Goal: Task Accomplishment & Management: Use online tool/utility

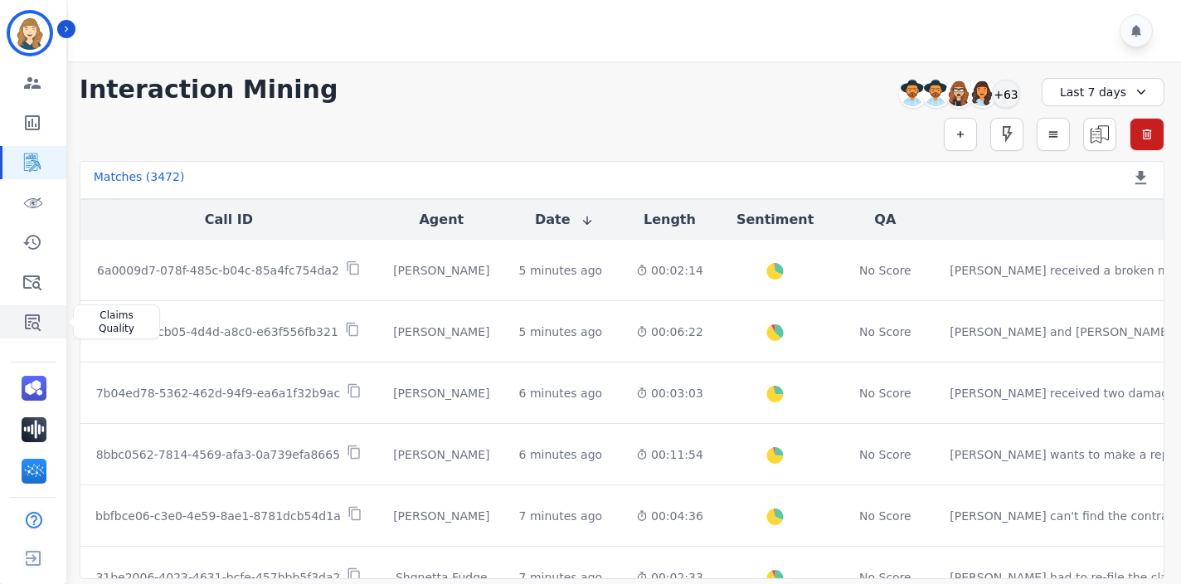
click at [36, 319] on icon "Sidebar" at bounding box center [32, 322] width 20 height 20
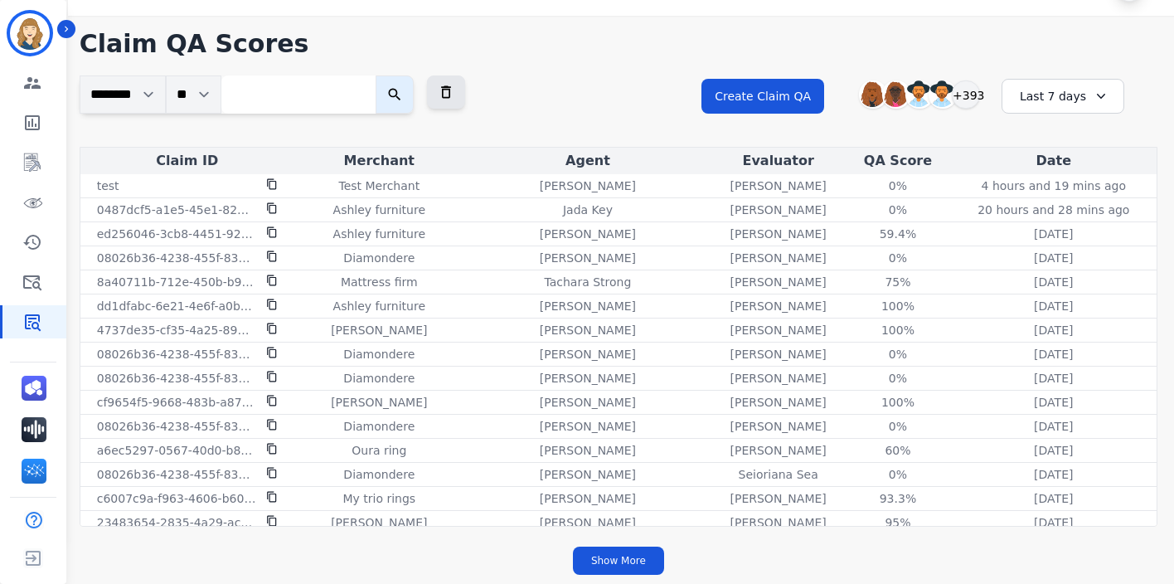
scroll to position [46, 0]
click at [1064, 106] on div "Last 7 days" at bounding box center [1062, 96] width 123 height 35
click at [1079, 269] on li "Last 12 months" at bounding box center [1073, 285] width 83 height 33
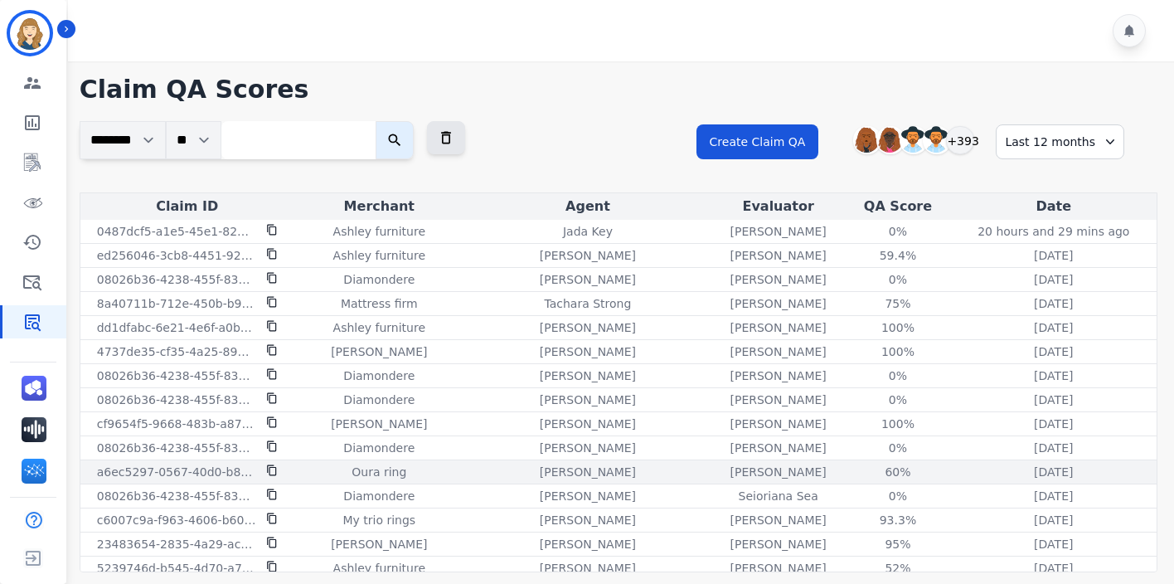
scroll to position [0, 0]
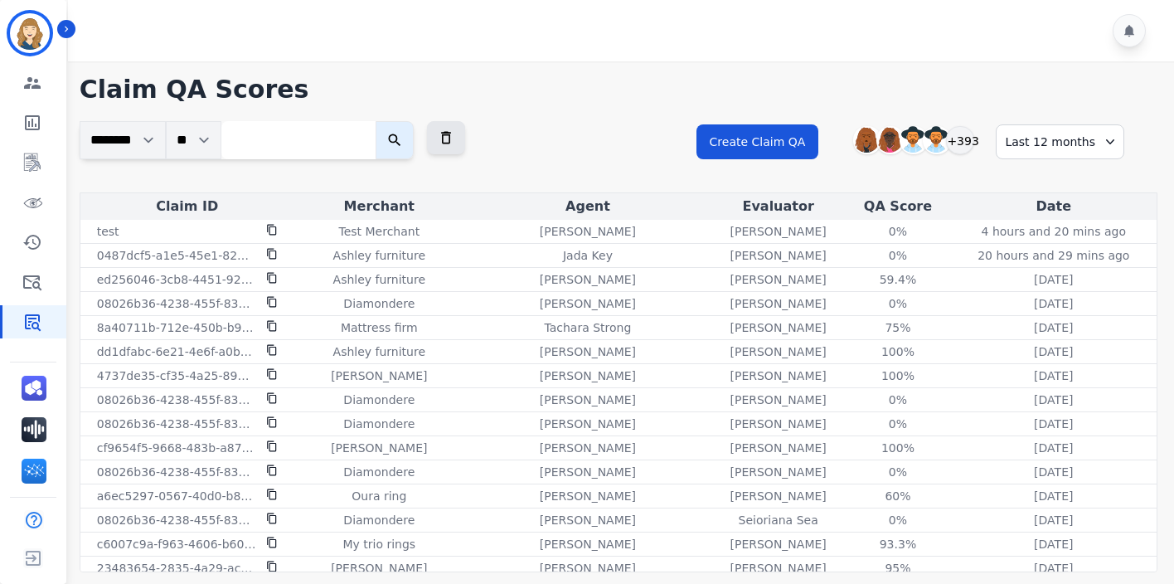
click at [1078, 148] on div "Last 12 months" at bounding box center [1060, 141] width 128 height 35
click at [1047, 332] on li "Last 12 months" at bounding box center [1073, 330] width 83 height 33
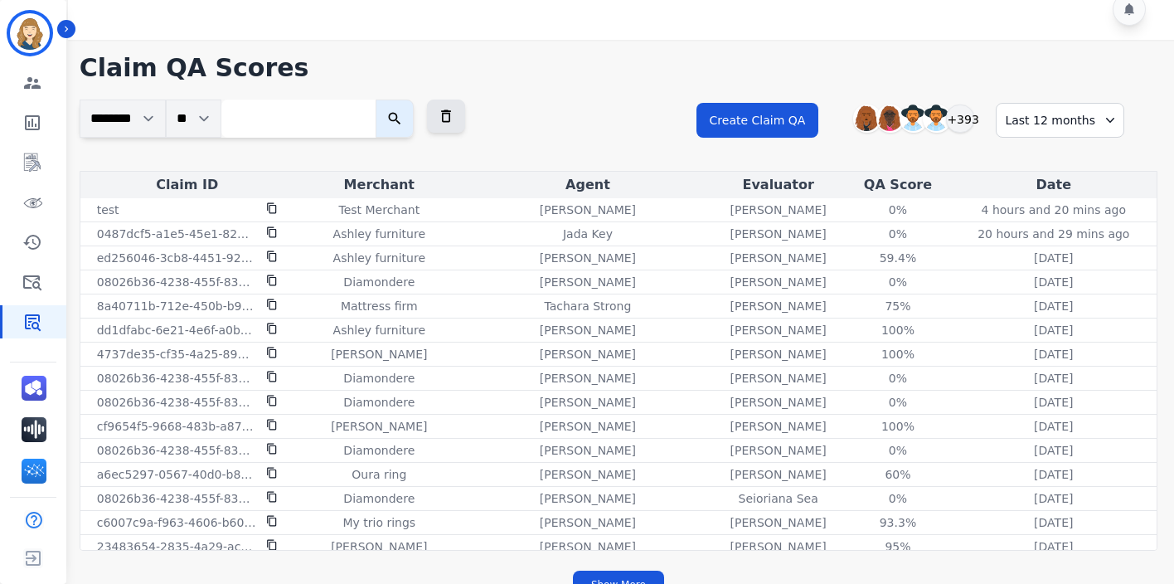
scroll to position [46, 0]
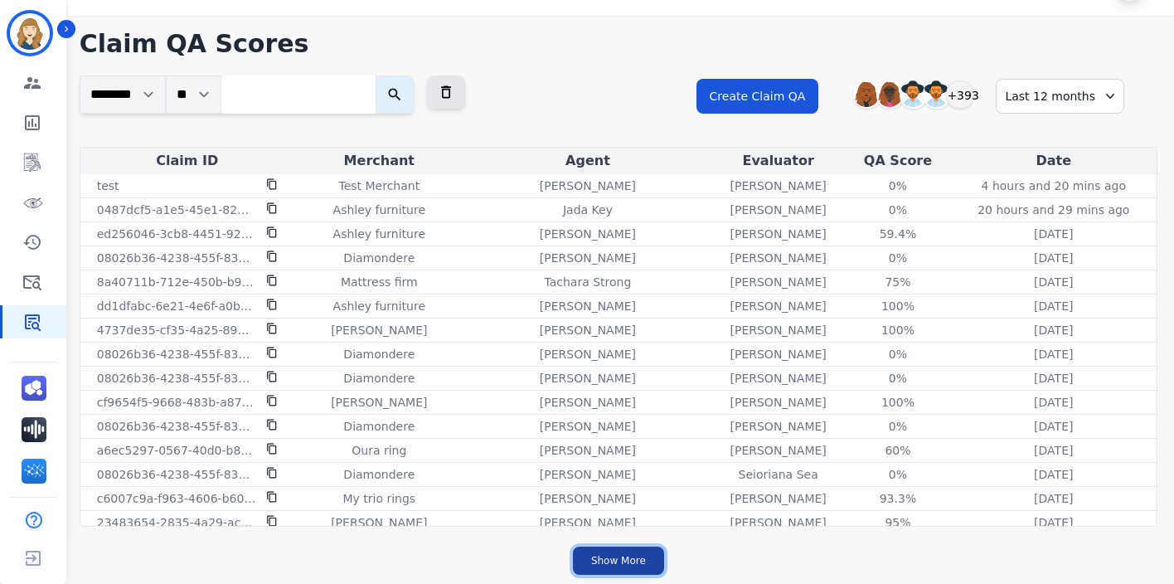
click at [629, 561] on button "Show More" at bounding box center [618, 560] width 91 height 28
click at [628, 561] on button "Show More" at bounding box center [618, 560] width 91 height 28
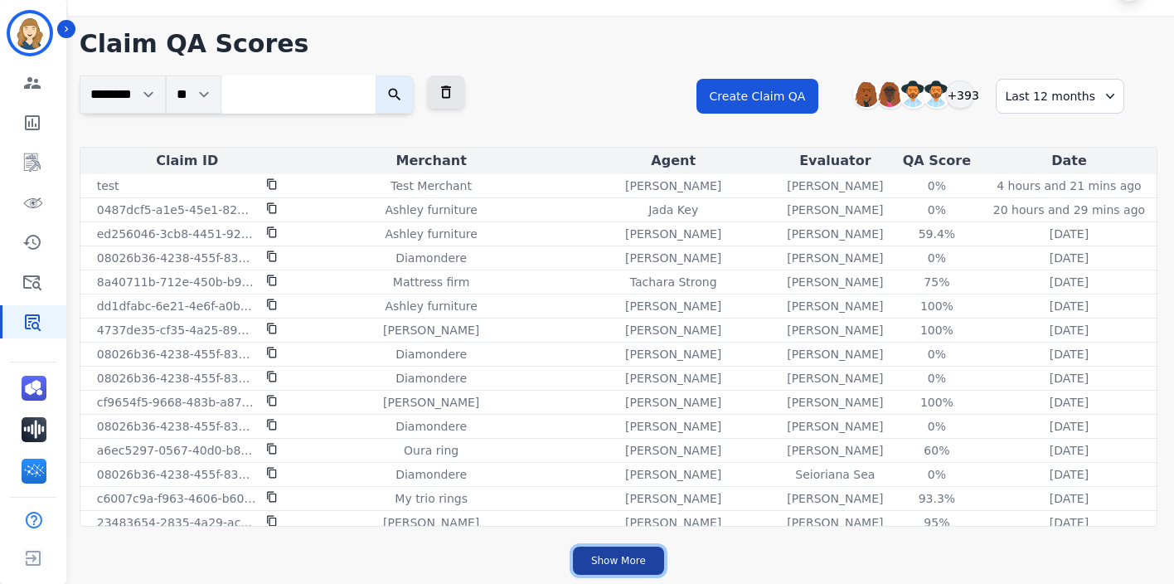
click at [628, 561] on button "Show More" at bounding box center [618, 560] width 91 height 28
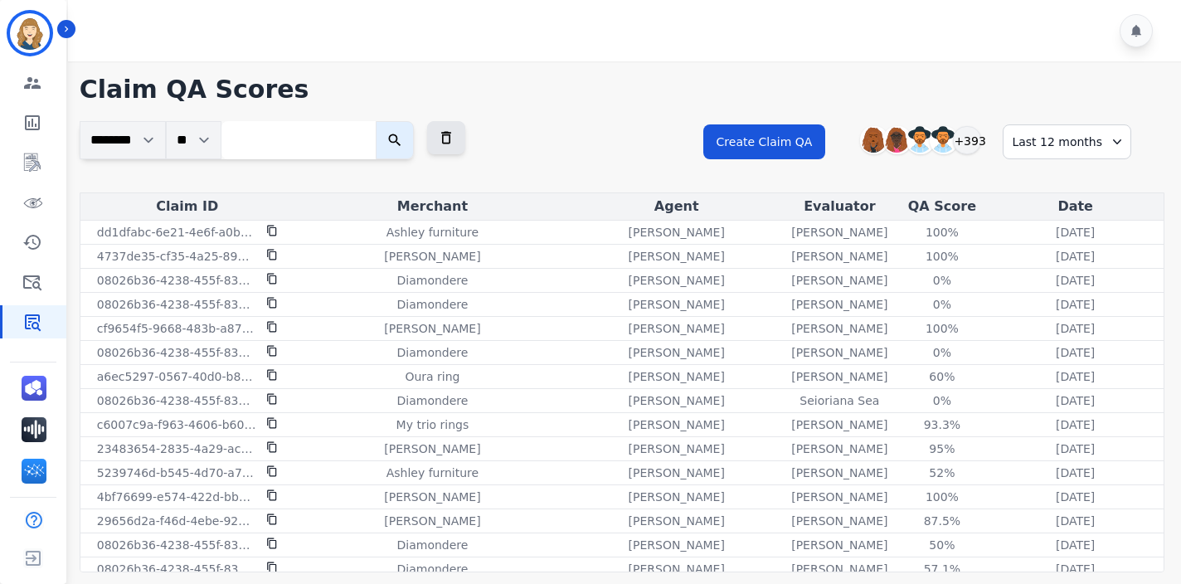
scroll to position [0, 0]
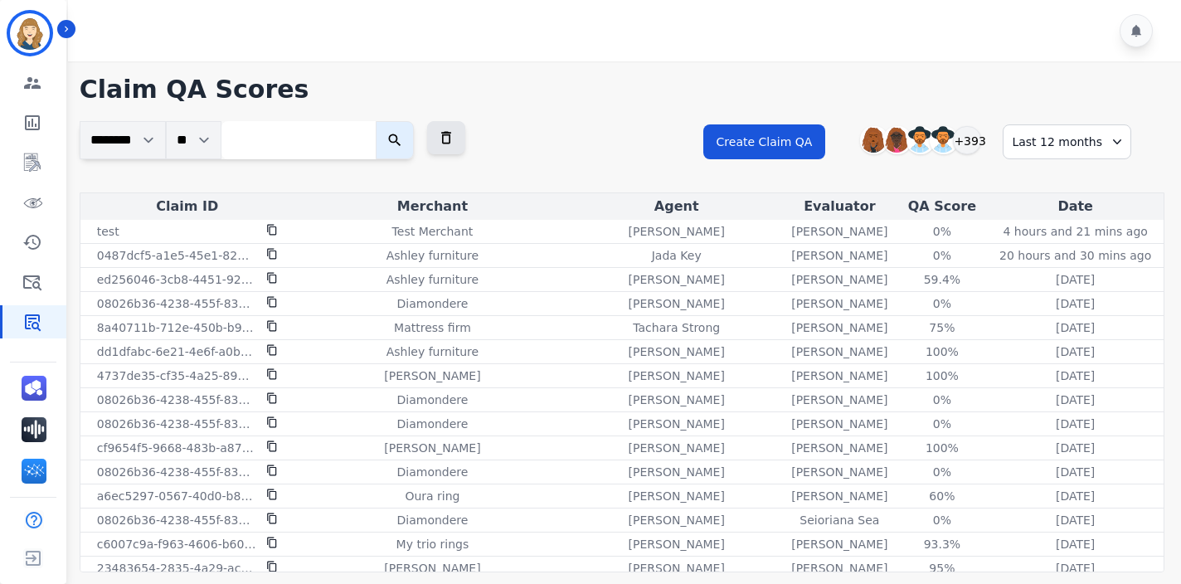
drag, startPoint x: 1121, startPoint y: 560, endPoint x: 151, endPoint y: 172, distance: 1044.7
click at [151, 172] on div "**********" at bounding box center [622, 321] width 1118 height 521
copy div "******** ** Lorem Ipsumd Sitame Conse AD Elitsed Doeius Tempor Inci Utlab Etdol…"
click at [153, 207] on div "Claim ID" at bounding box center [187, 206] width 207 height 20
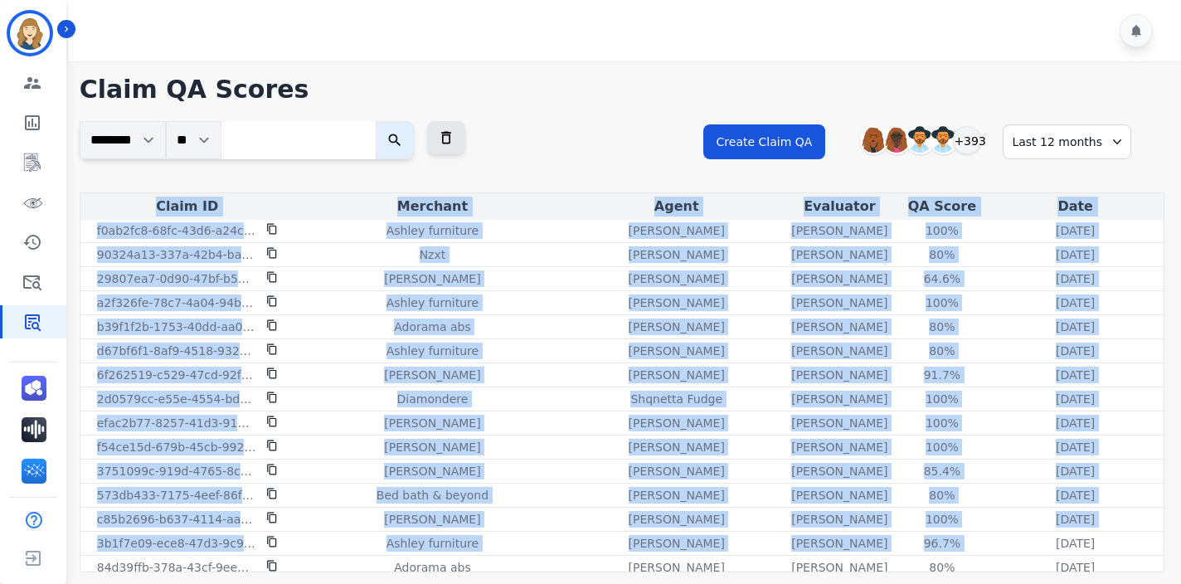
scroll to position [15852, 0]
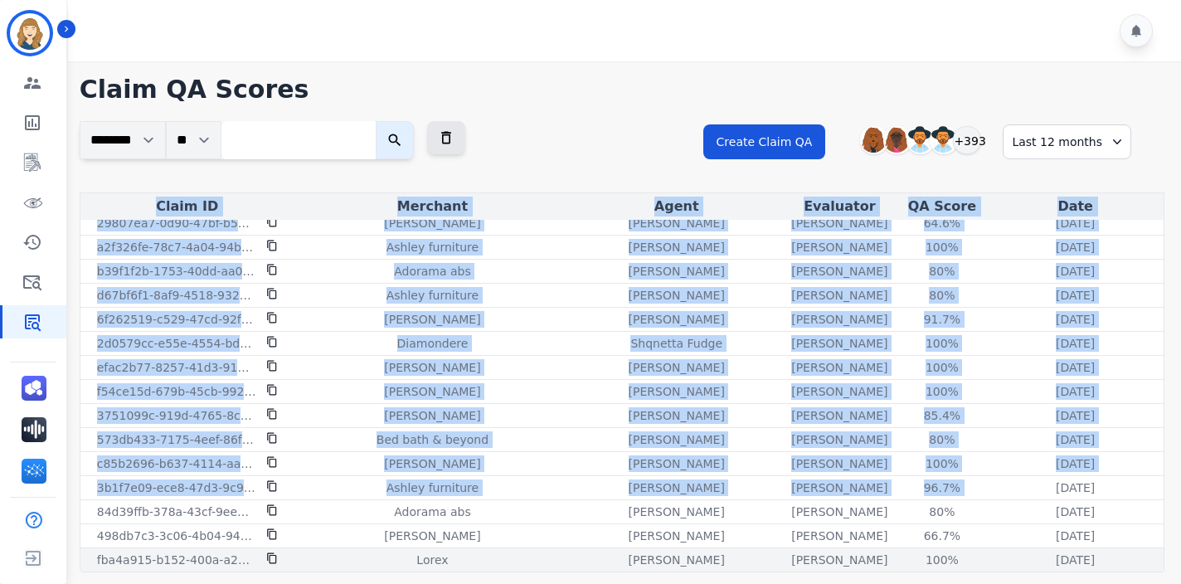
drag, startPoint x: 158, startPoint y: 205, endPoint x: 1125, endPoint y: 561, distance: 1031.0
copy table "Lorem IP Dolorsit Ametc Adipiscin EL Seddo Eius temp Inci Utlabore Etdolo Magna…"
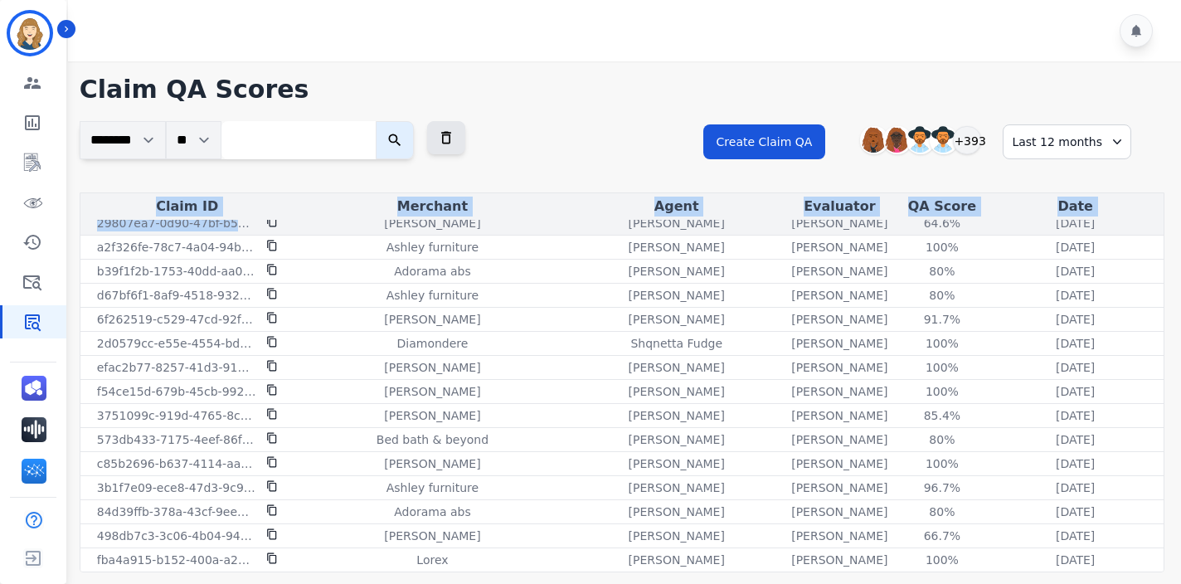
drag, startPoint x: 148, startPoint y: 203, endPoint x: 253, endPoint y: 220, distance: 105.8
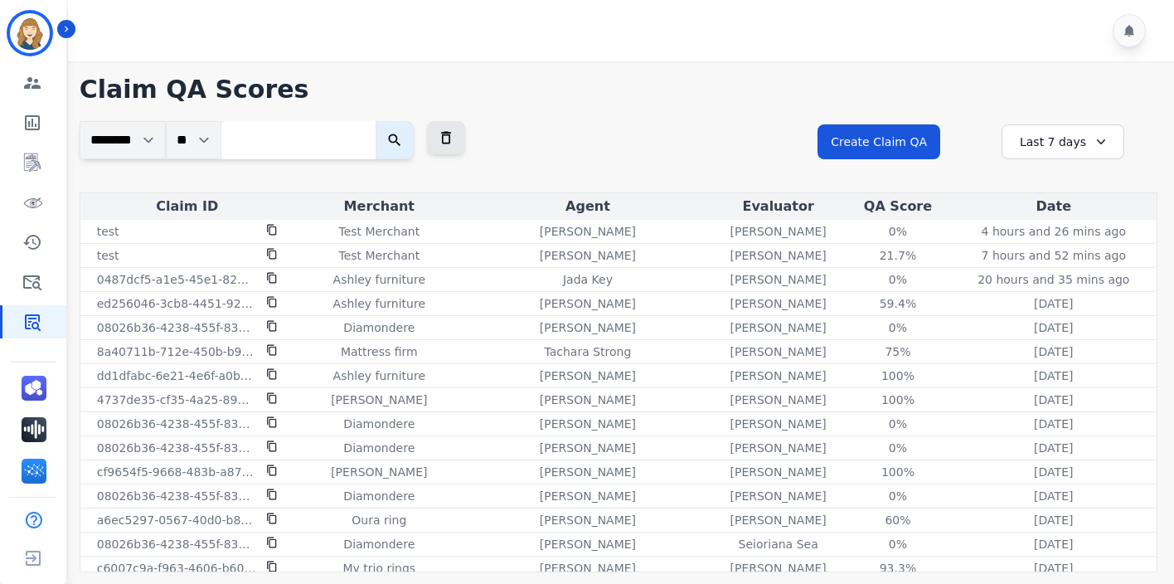
click at [1093, 138] on icon at bounding box center [1101, 141] width 17 height 17
click at [1091, 317] on li "Last 12 months" at bounding box center [1073, 330] width 83 height 33
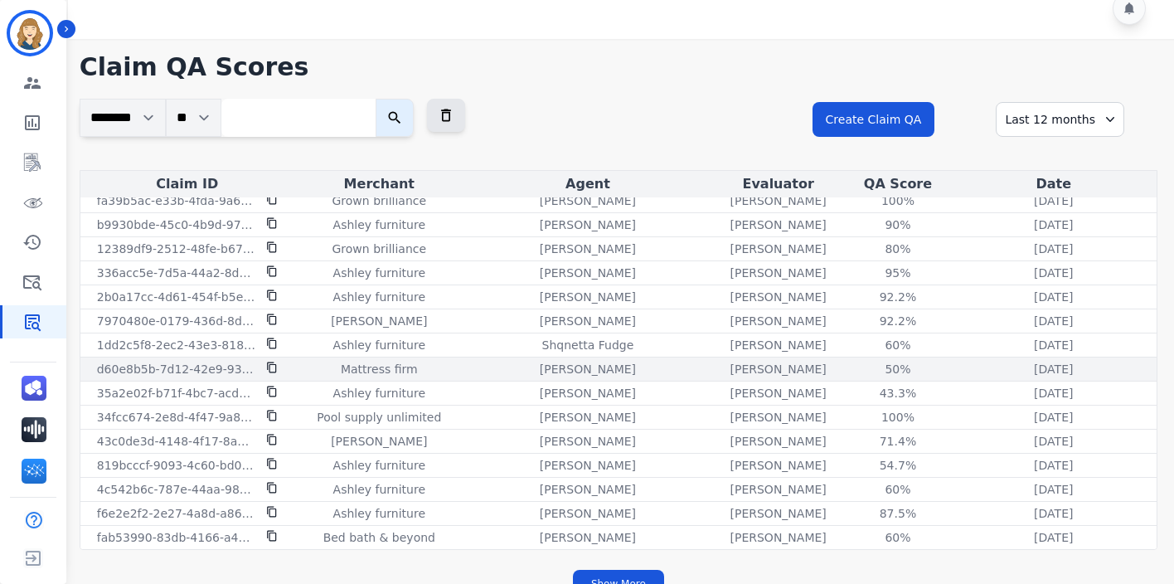
scroll to position [46, 0]
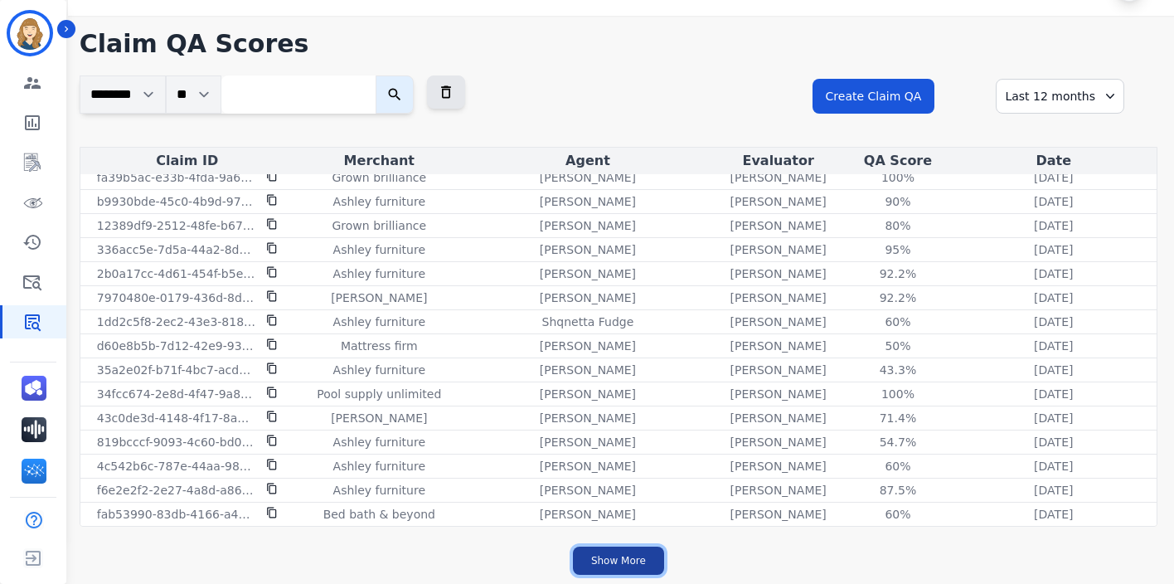
click at [647, 560] on button "Show More" at bounding box center [618, 560] width 91 height 28
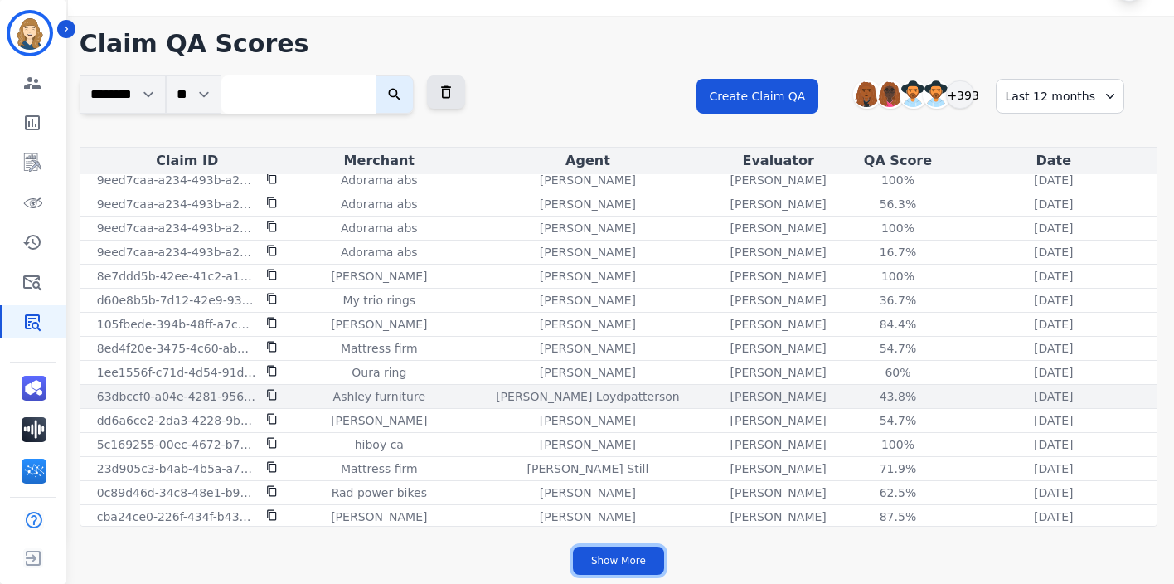
scroll to position [6860, 0]
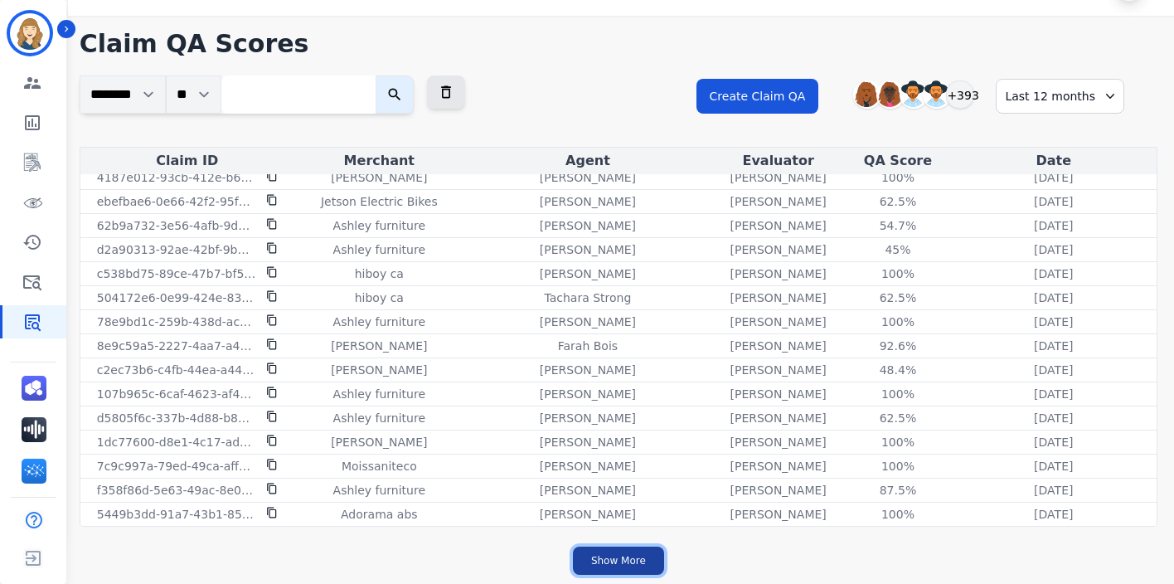
click at [622, 557] on button "Show More" at bounding box center [618, 560] width 91 height 28
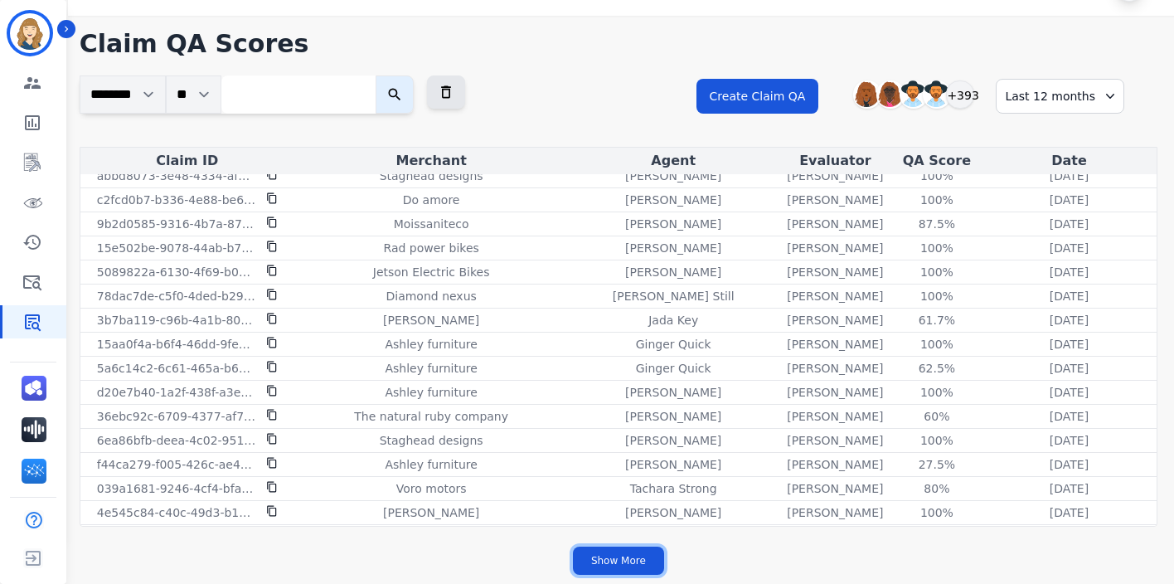
scroll to position [9264, 0]
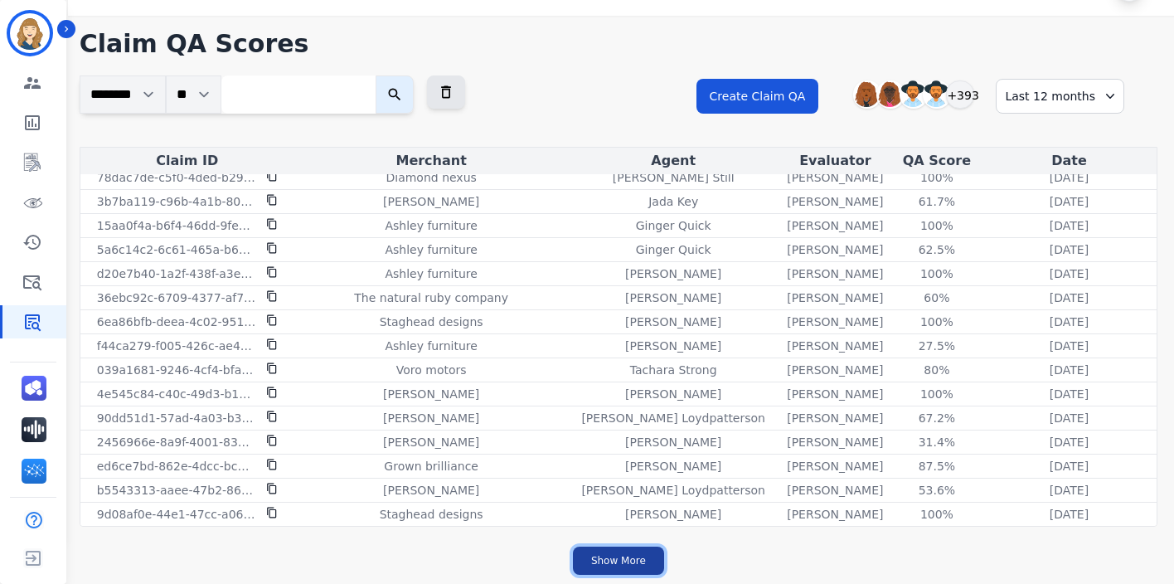
click at [620, 558] on button "Show More" at bounding box center [618, 560] width 91 height 28
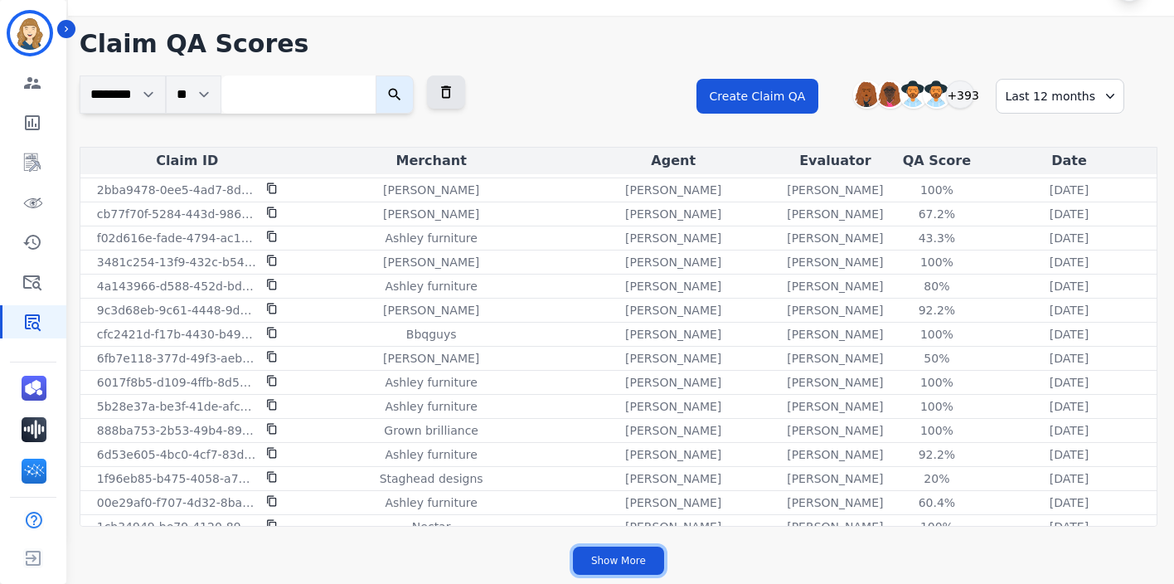
scroll to position [11668, 0]
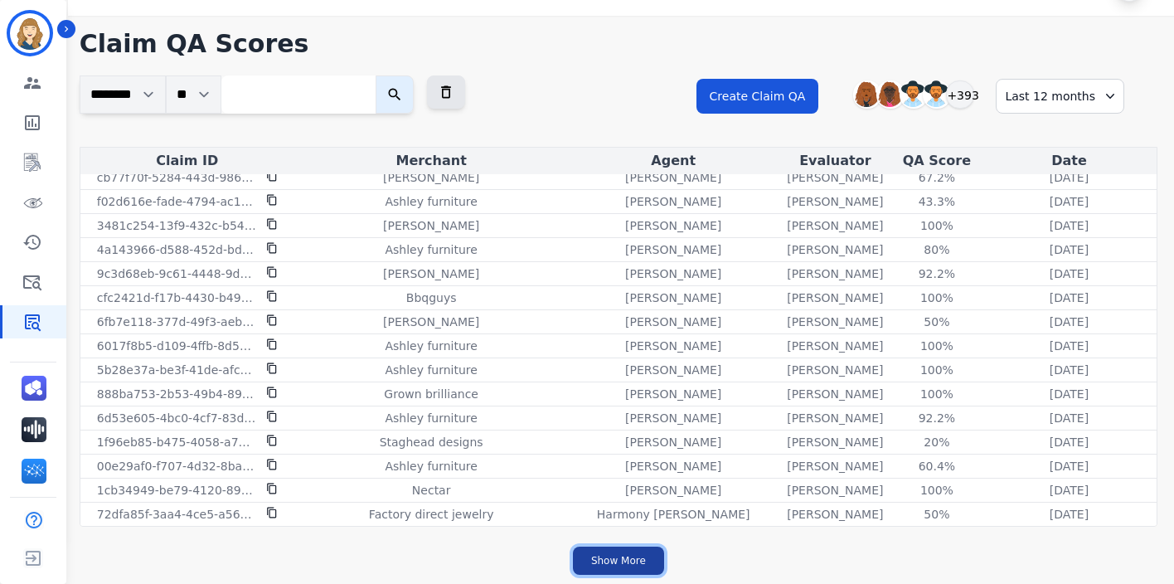
click at [625, 556] on button "Show More" at bounding box center [618, 560] width 91 height 28
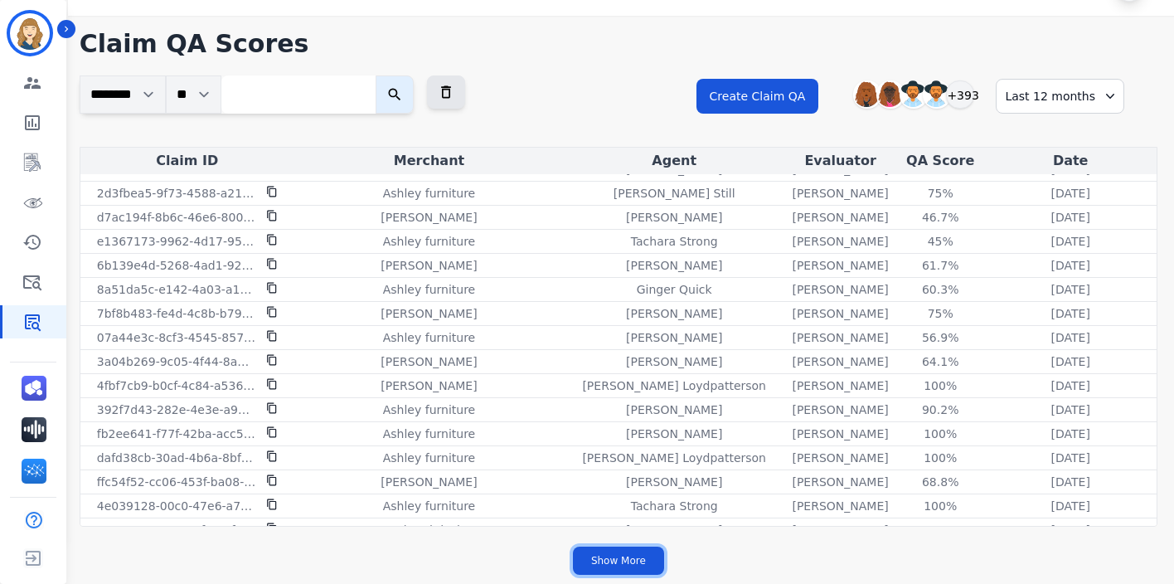
scroll to position [14073, 0]
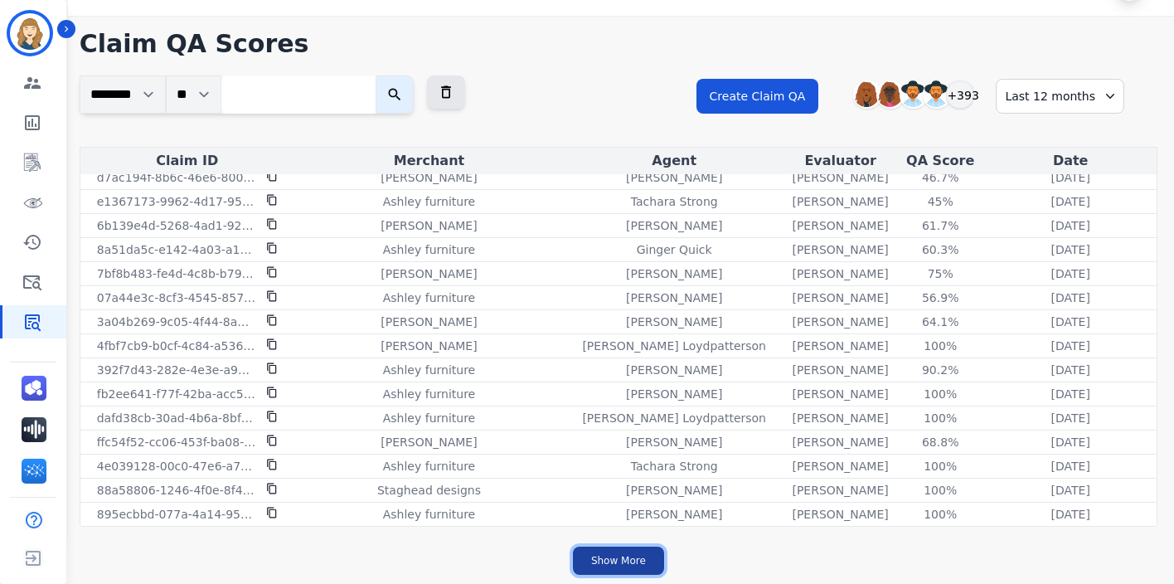
click at [626, 558] on button "Show More" at bounding box center [618, 560] width 91 height 28
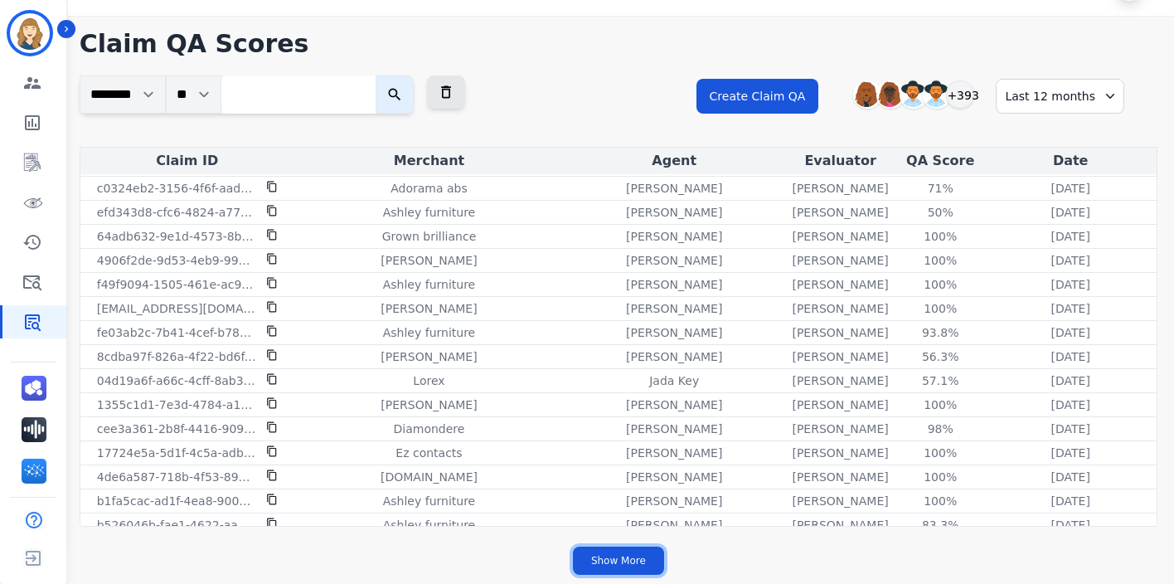
scroll to position [16477, 0]
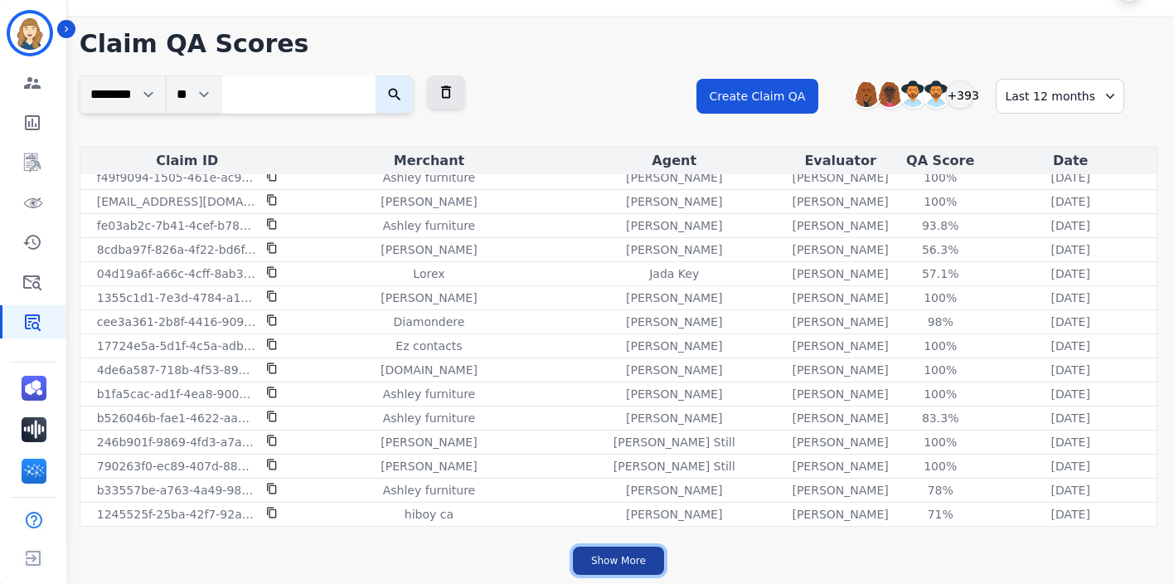
click at [628, 558] on button "Show More" at bounding box center [618, 560] width 91 height 28
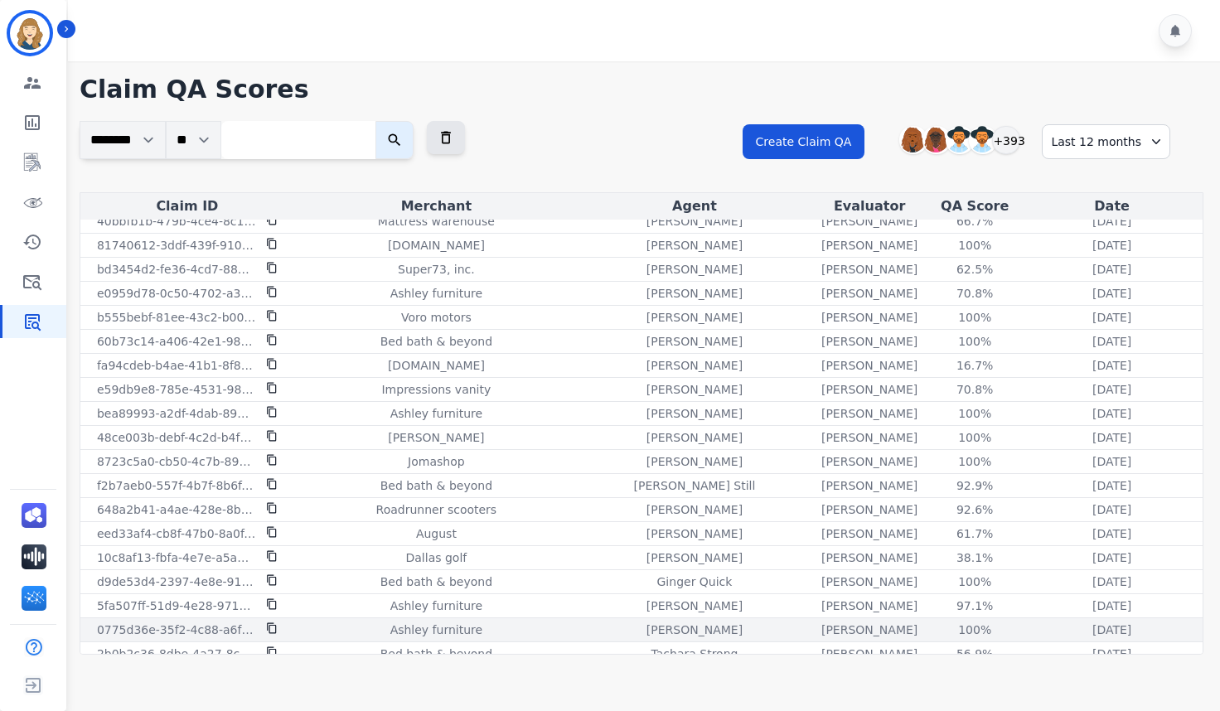
scroll to position [18798, 0]
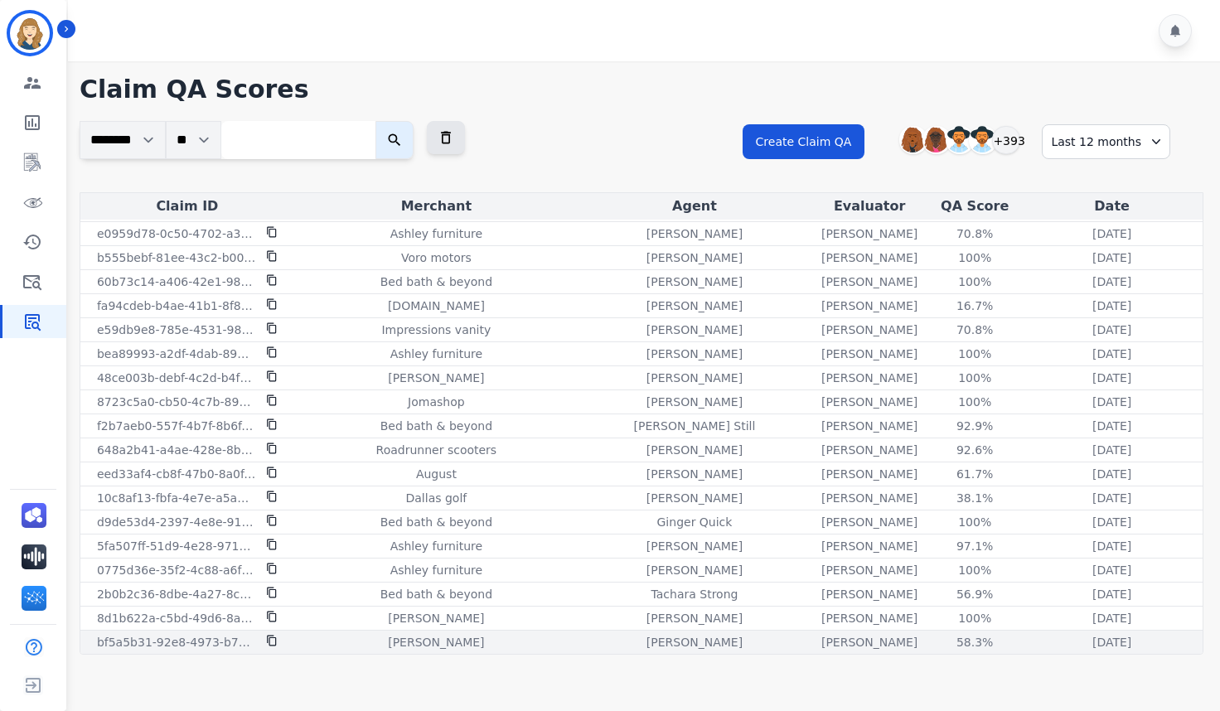
click at [273, 583] on icon at bounding box center [272, 641] width 12 height 12
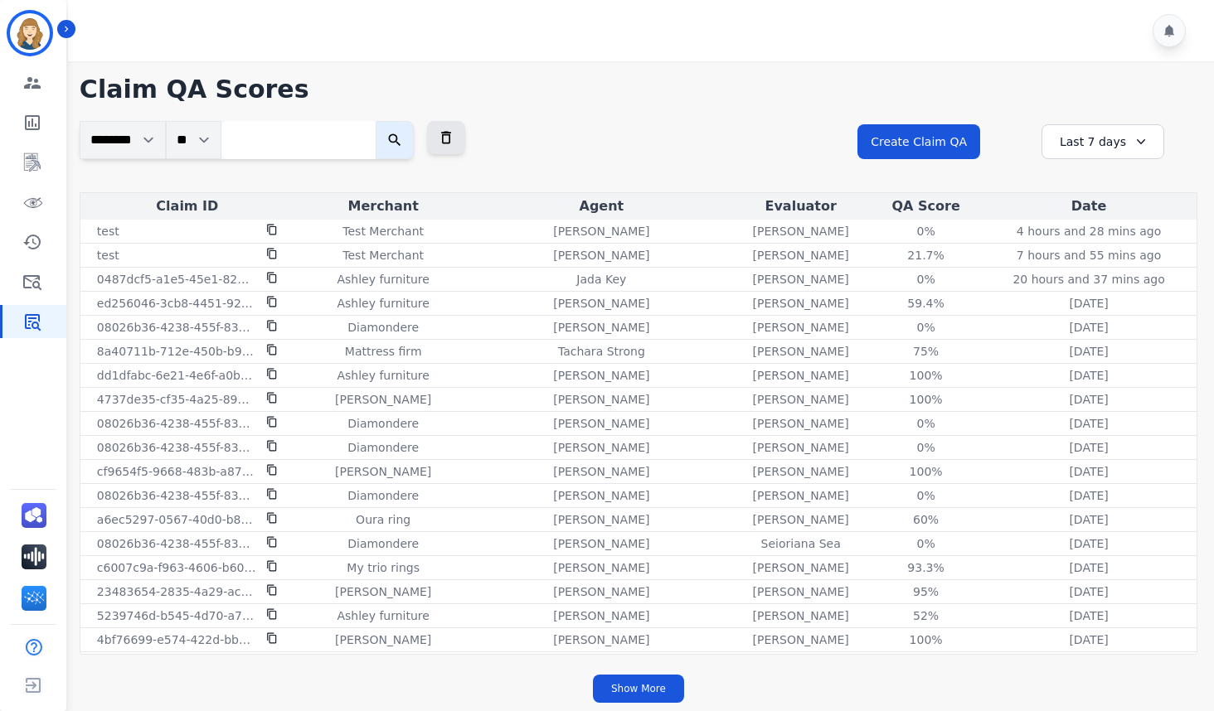
click at [1138, 143] on icon at bounding box center [1141, 141] width 8 height 5
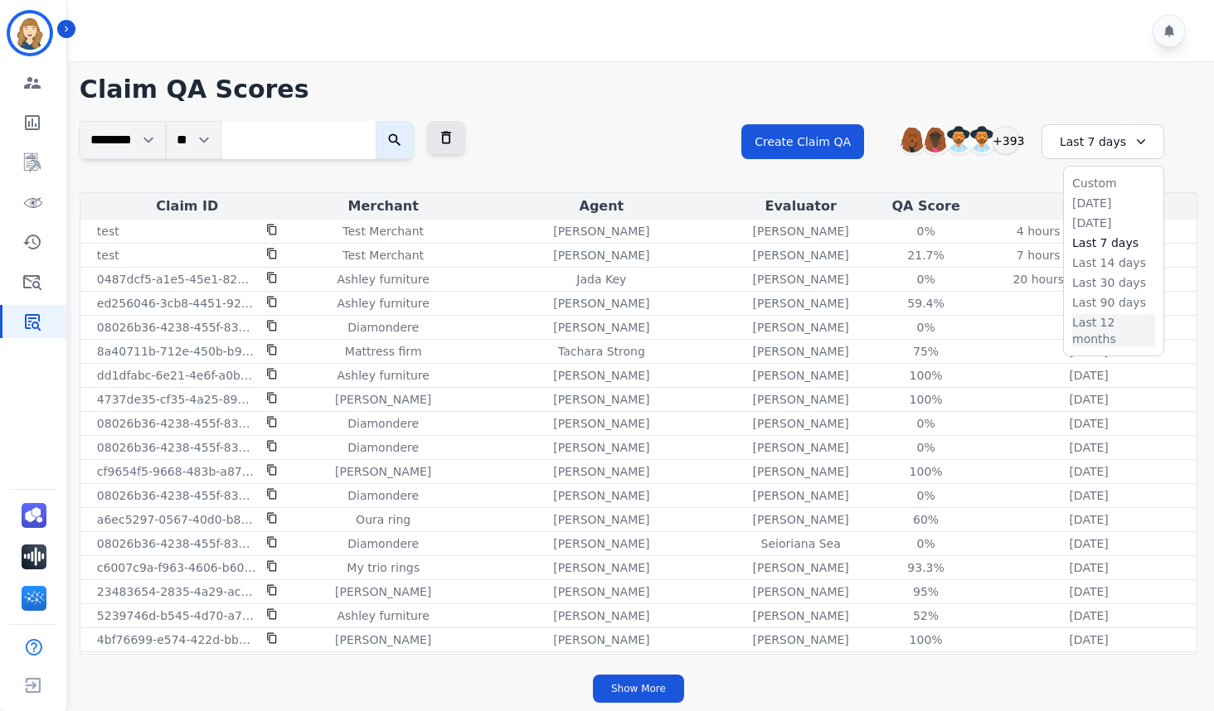
click at [1134, 322] on li "Last 12 months" at bounding box center [1113, 330] width 83 height 33
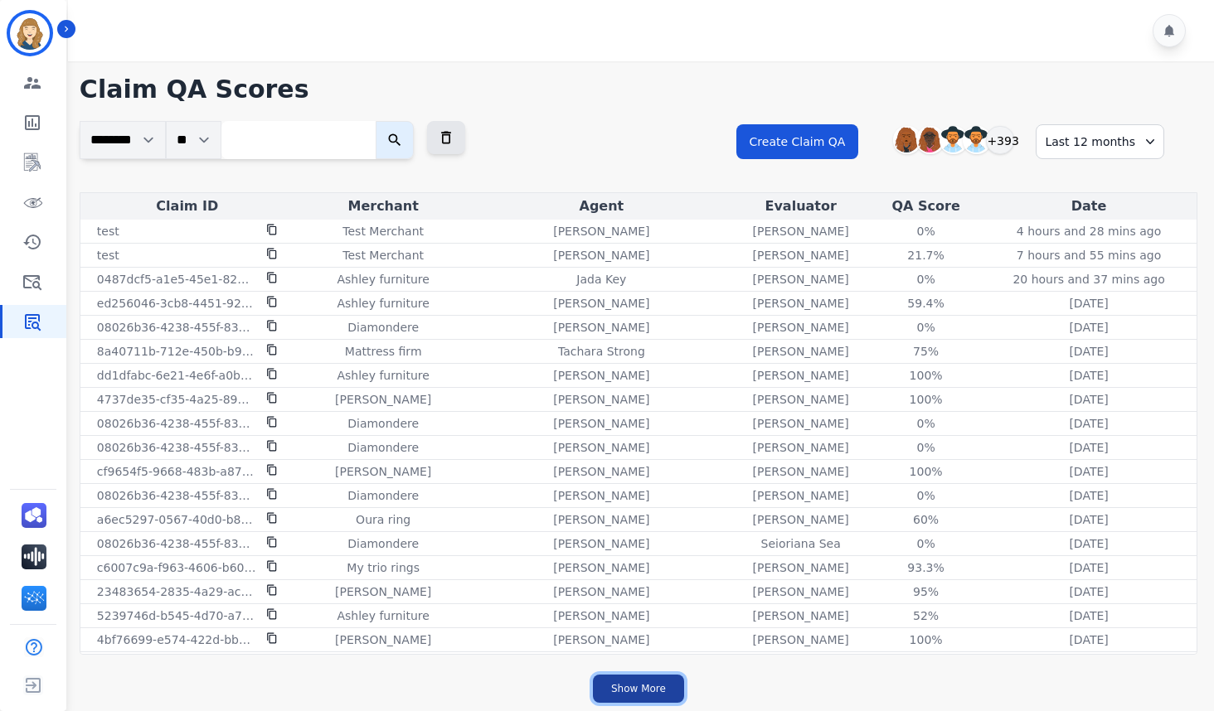
click at [634, 688] on button "Show More" at bounding box center [638, 689] width 91 height 28
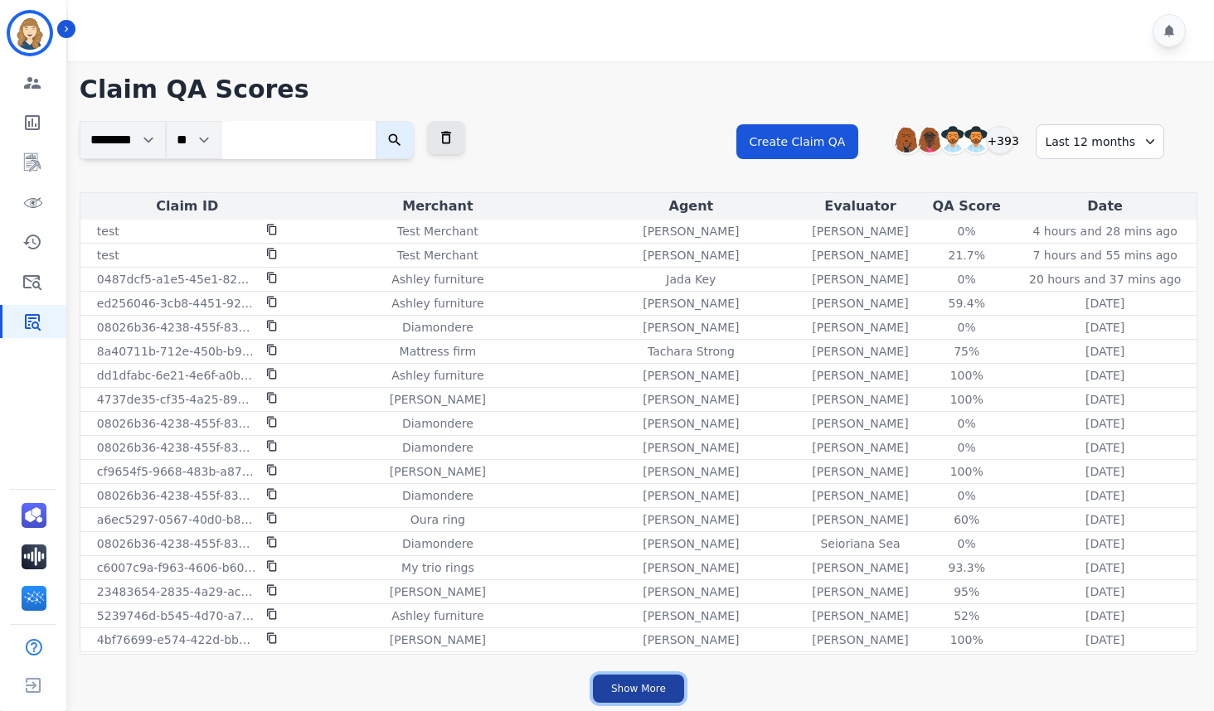
click at [634, 688] on button "Show More" at bounding box center [638, 689] width 91 height 28
click at [638, 683] on button "Show More" at bounding box center [638, 689] width 91 height 28
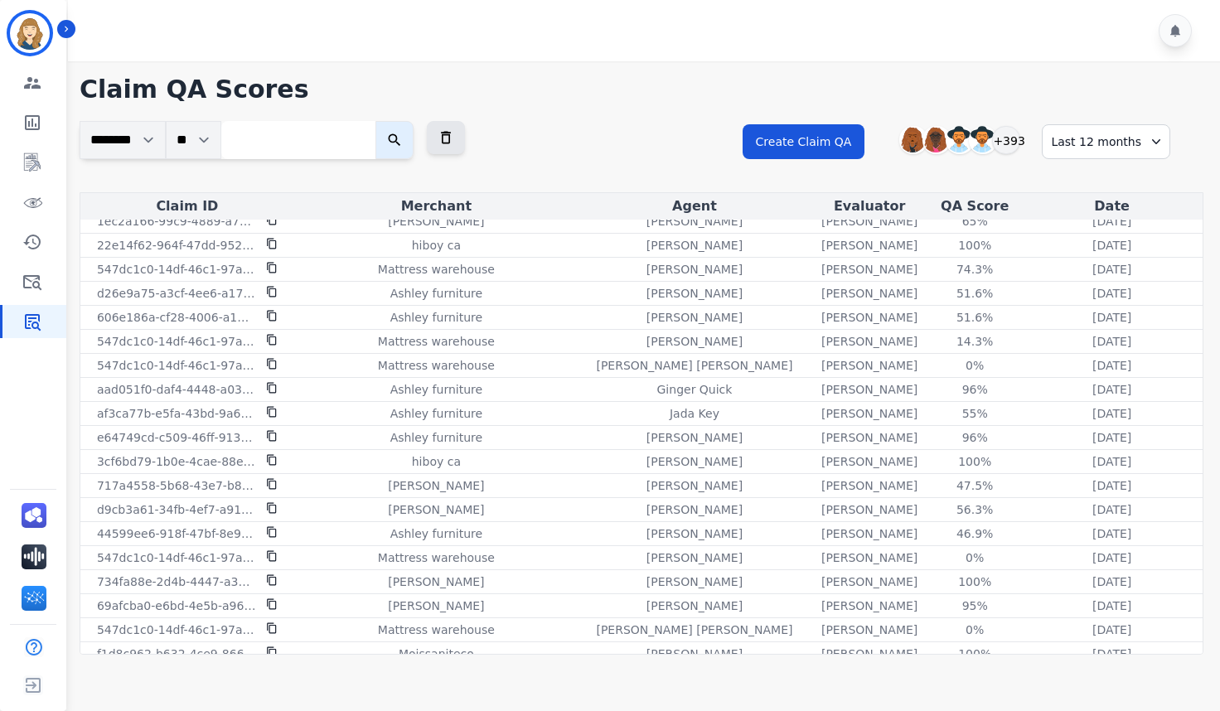
scroll to position [17307, 0]
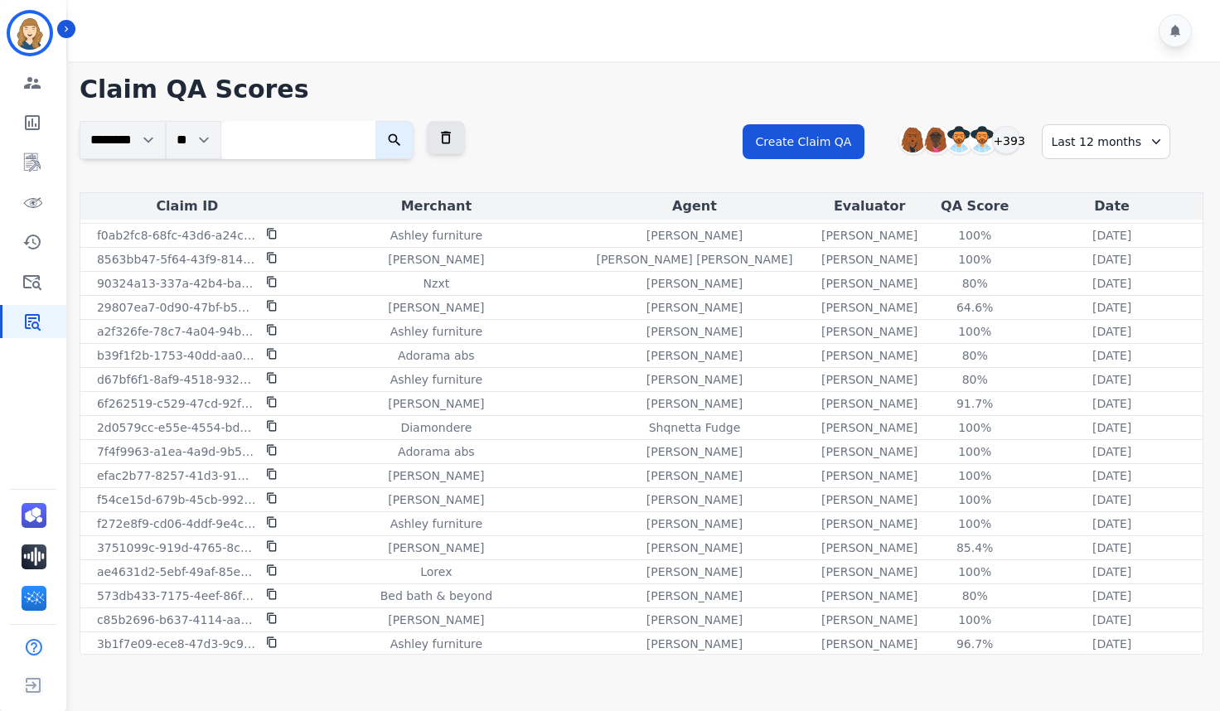
drag, startPoint x: 1150, startPoint y: 644, endPoint x: 255, endPoint y: 292, distance: 962.2
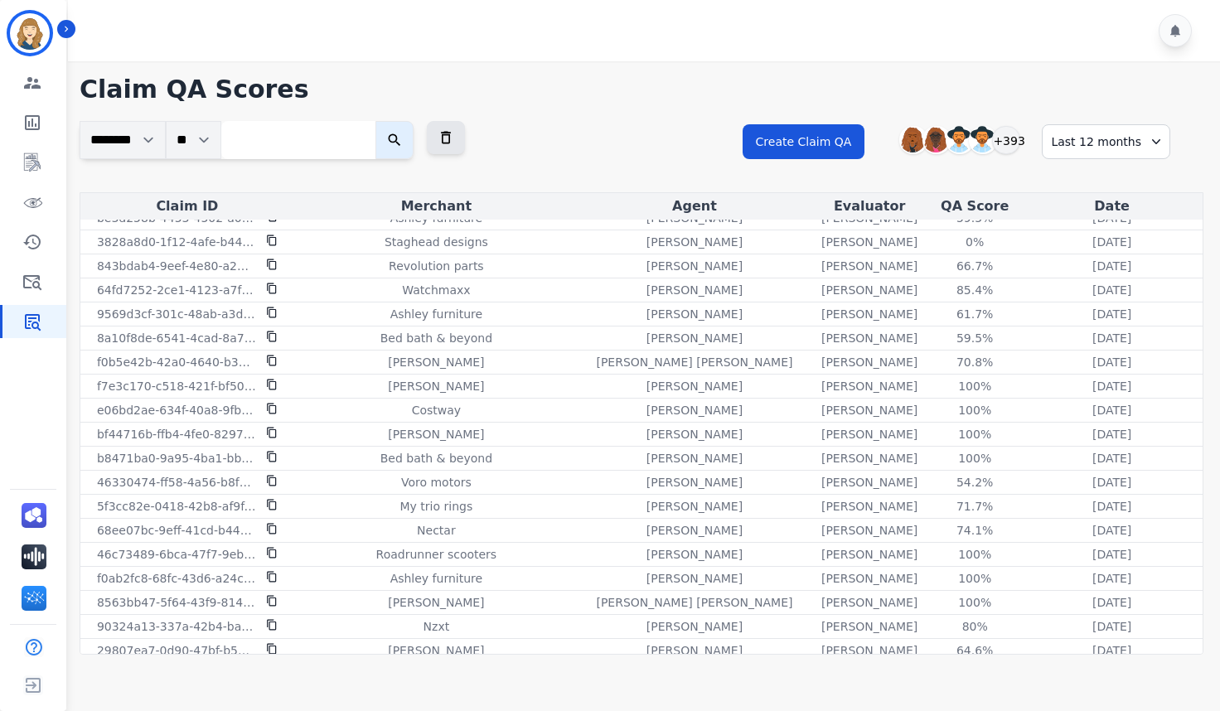
scroll to position [16680, 0]
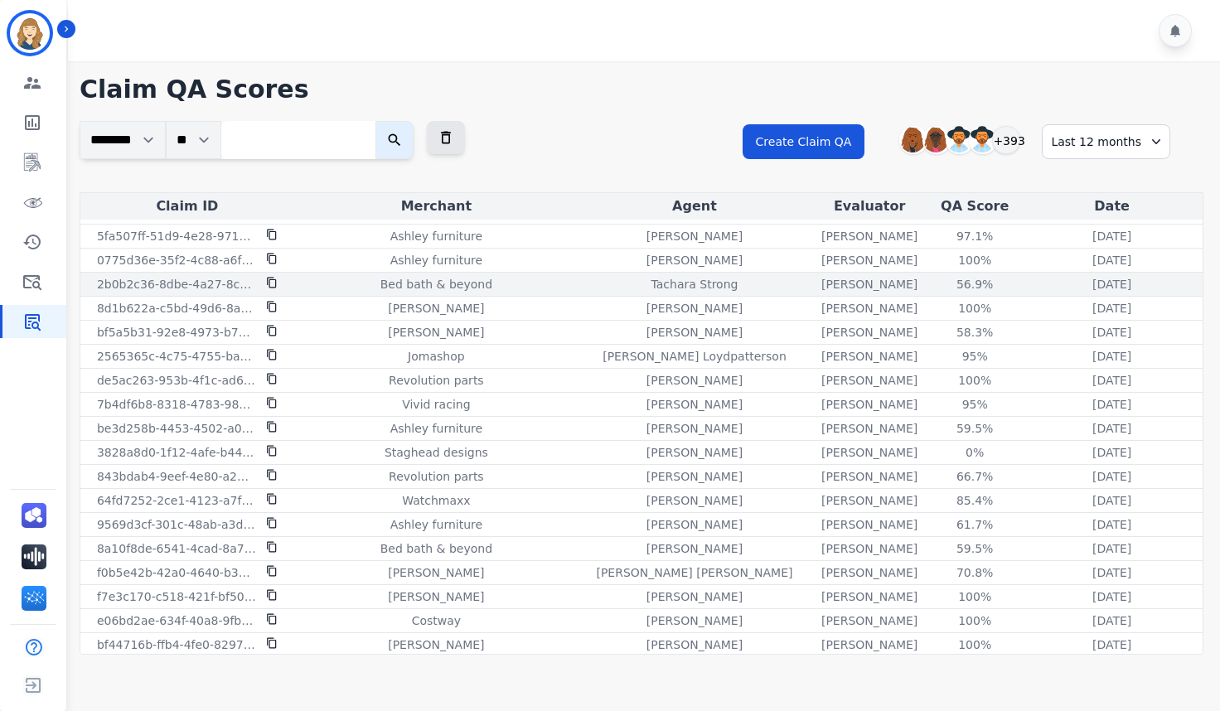
click at [255, 293] on td "2b0b2c36-8dbe-4a27-8cc9-a4201eea5743" at bounding box center [187, 285] width 214 height 24
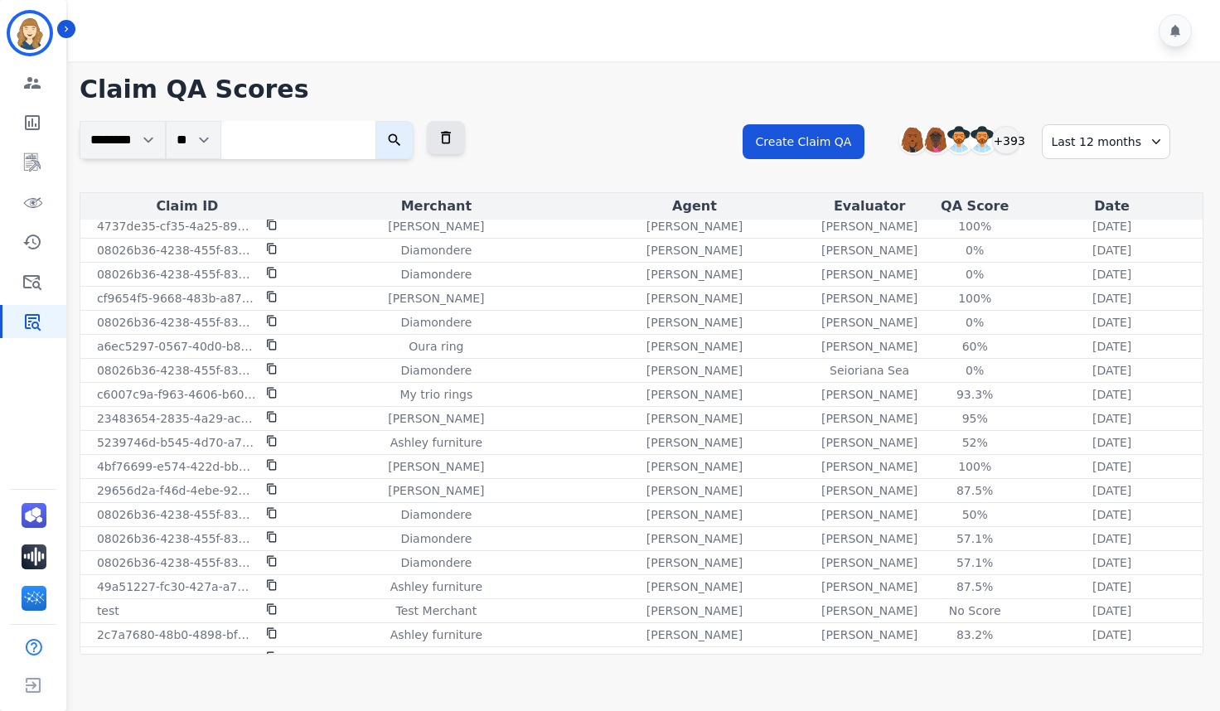
scroll to position [0, 0]
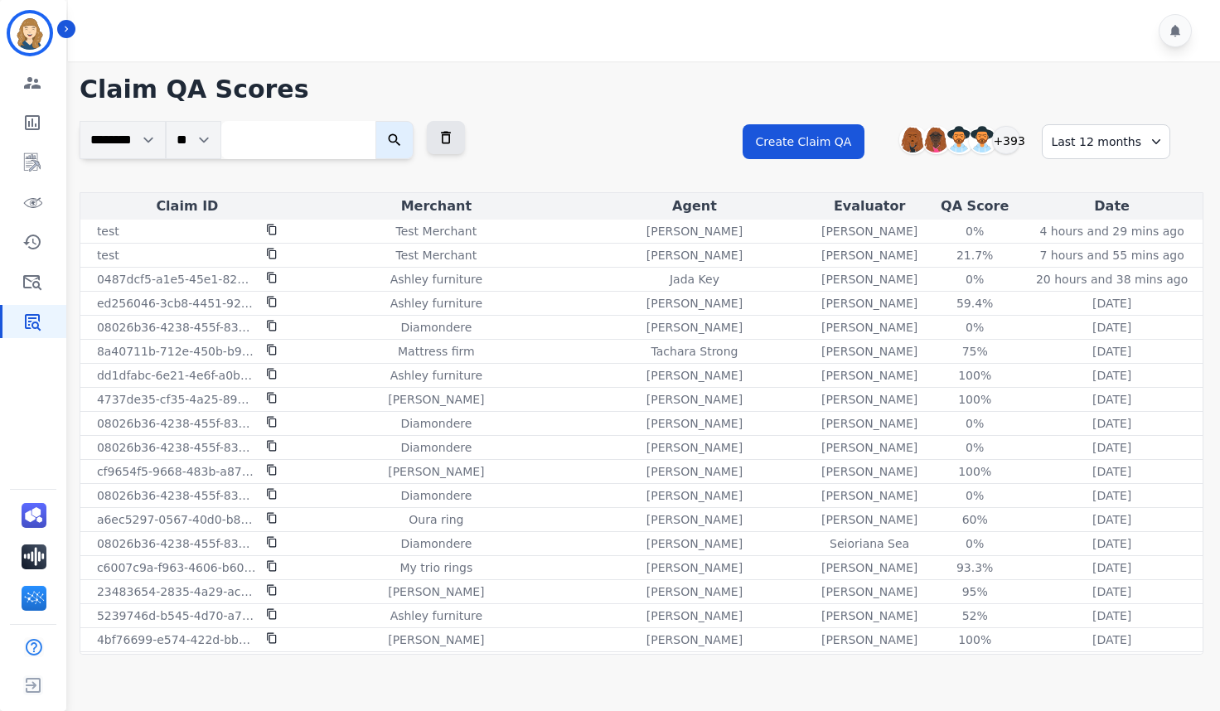
drag, startPoint x: 1154, startPoint y: 640, endPoint x: 163, endPoint y: 201, distance: 1083.4
copy table "Claim ID Merchant Agent Evaluator QA Score Date test Test Merchant Alexis Marti…"
click at [597, 136] on div "**********" at bounding box center [642, 156] width 1124 height 71
